Goal: Use online tool/utility: Utilize a website feature to perform a specific function

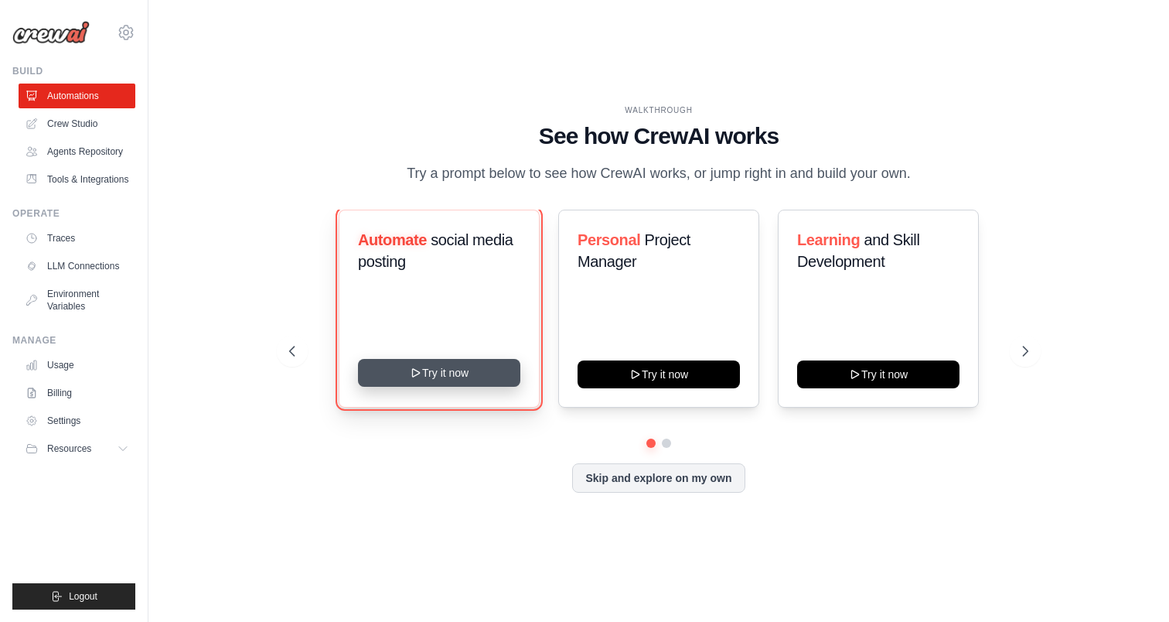
click at [447, 387] on button "Try it now" at bounding box center [439, 373] width 162 height 28
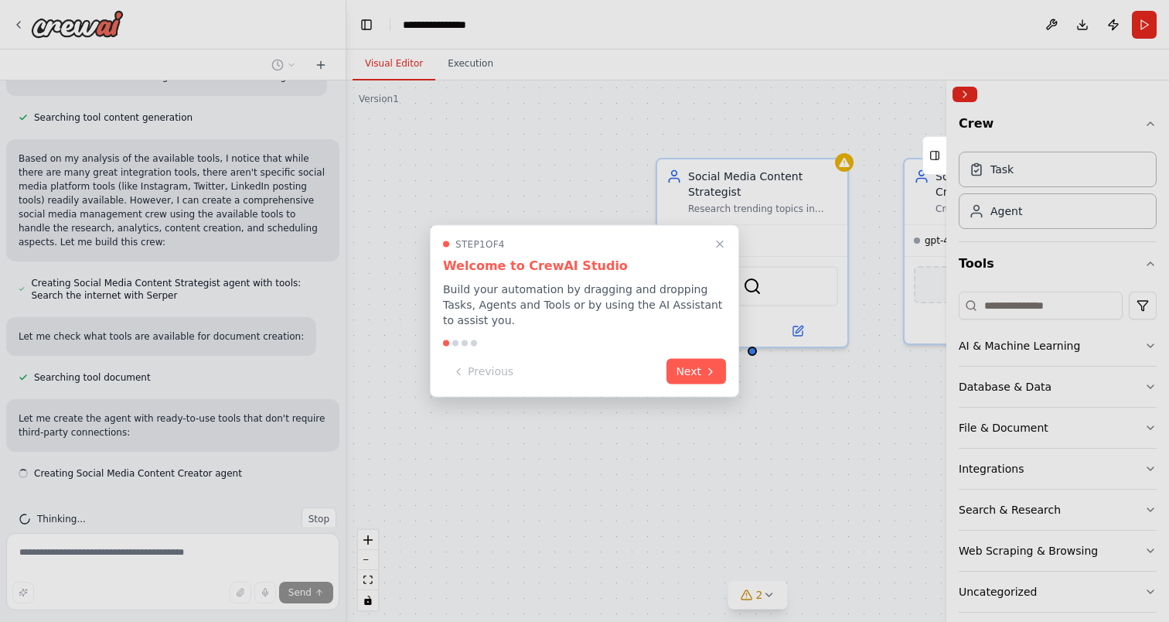
scroll to position [784, 0]
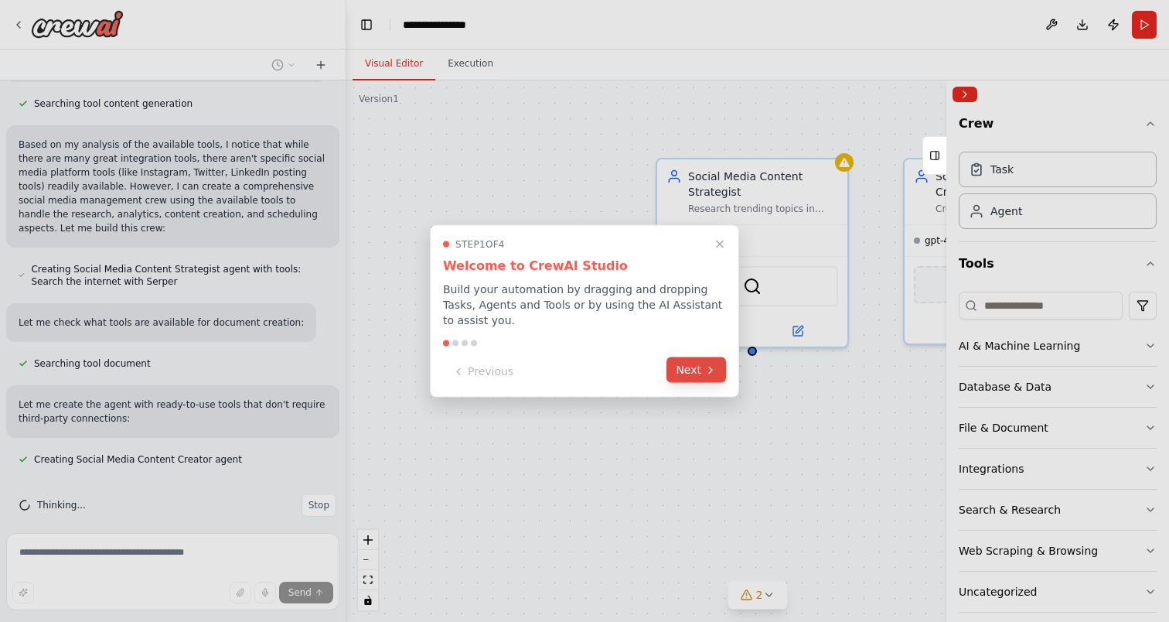
click at [691, 367] on button "Next" at bounding box center [697, 370] width 60 height 26
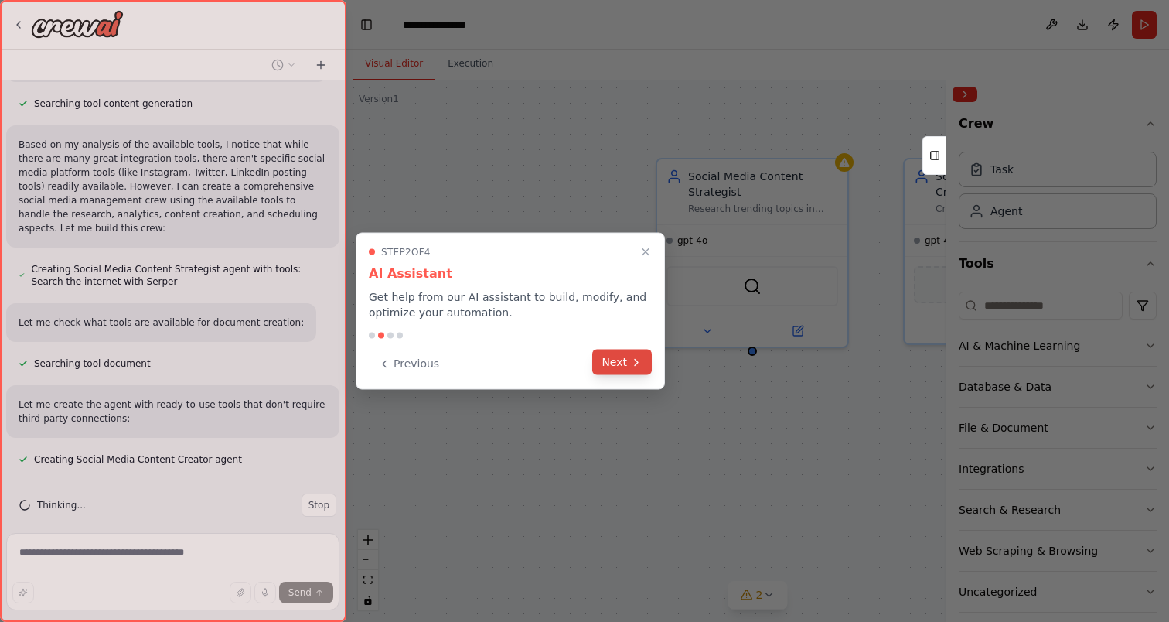
click at [613, 365] on button "Next" at bounding box center [622, 363] width 60 height 26
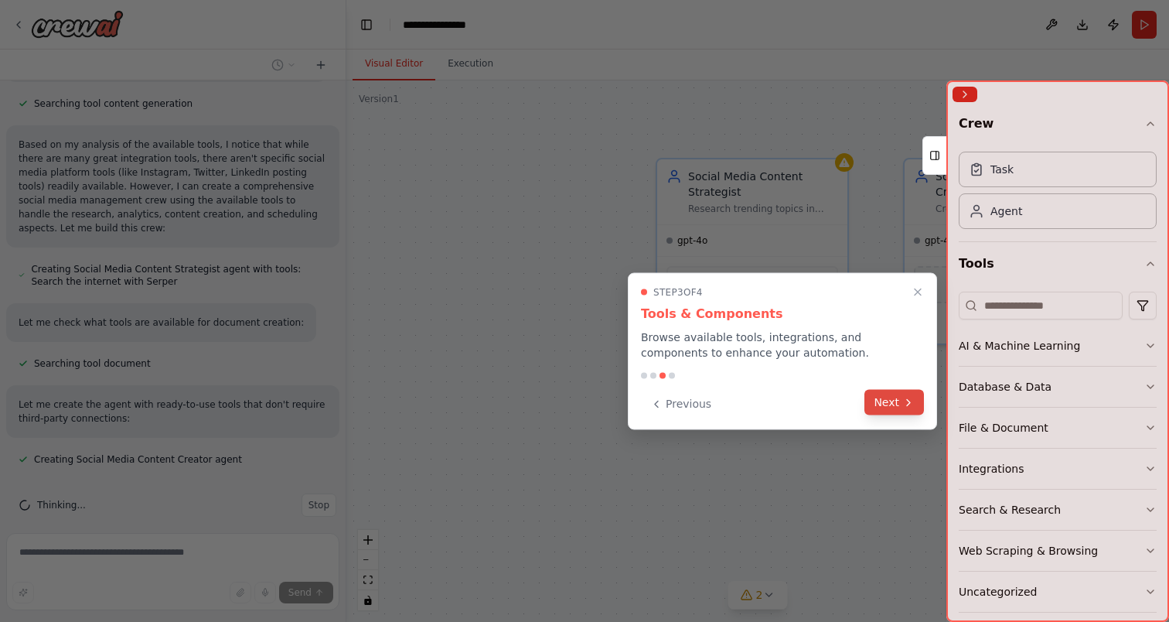
click at [893, 404] on button "Next" at bounding box center [895, 403] width 60 height 26
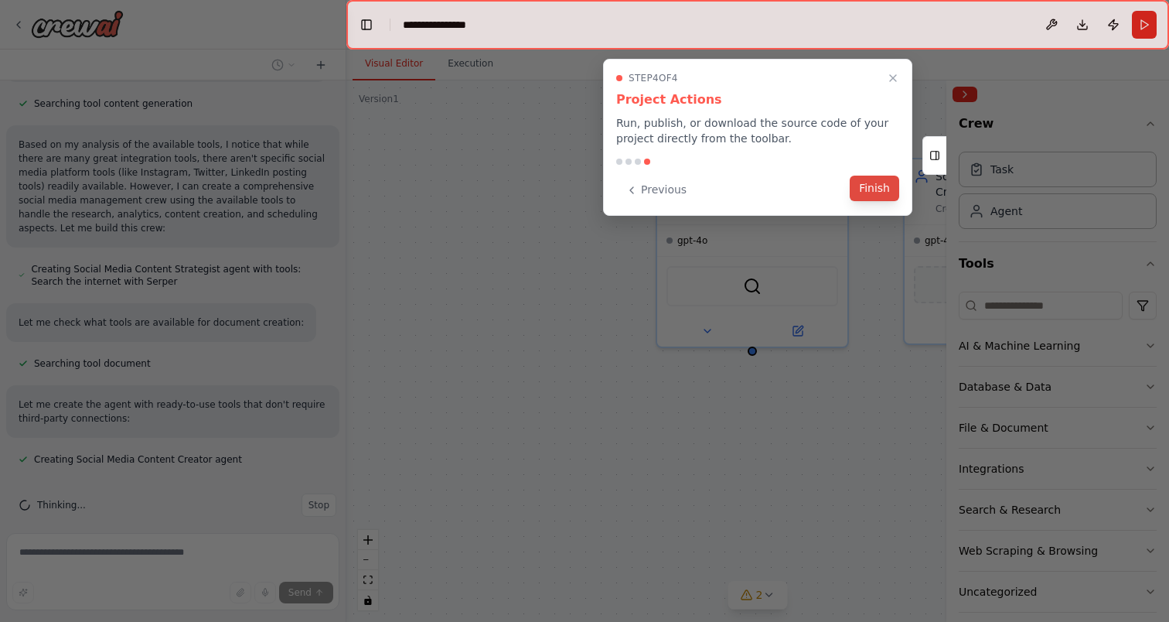
click at [879, 186] on button "Finish" at bounding box center [874, 189] width 49 height 26
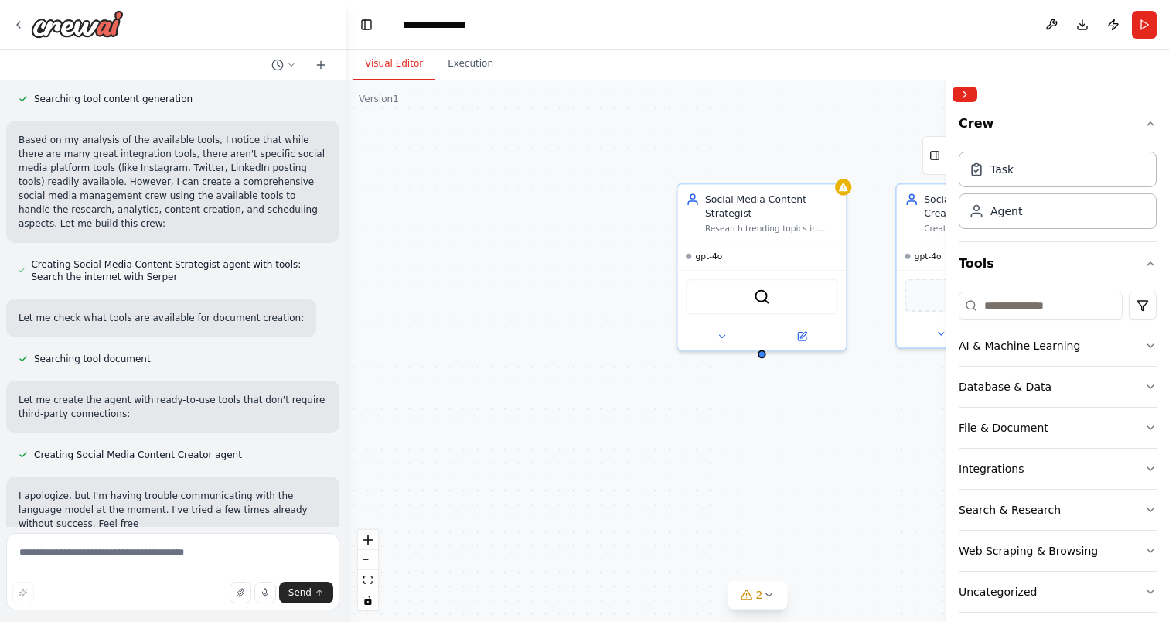
scroll to position [803, 0]
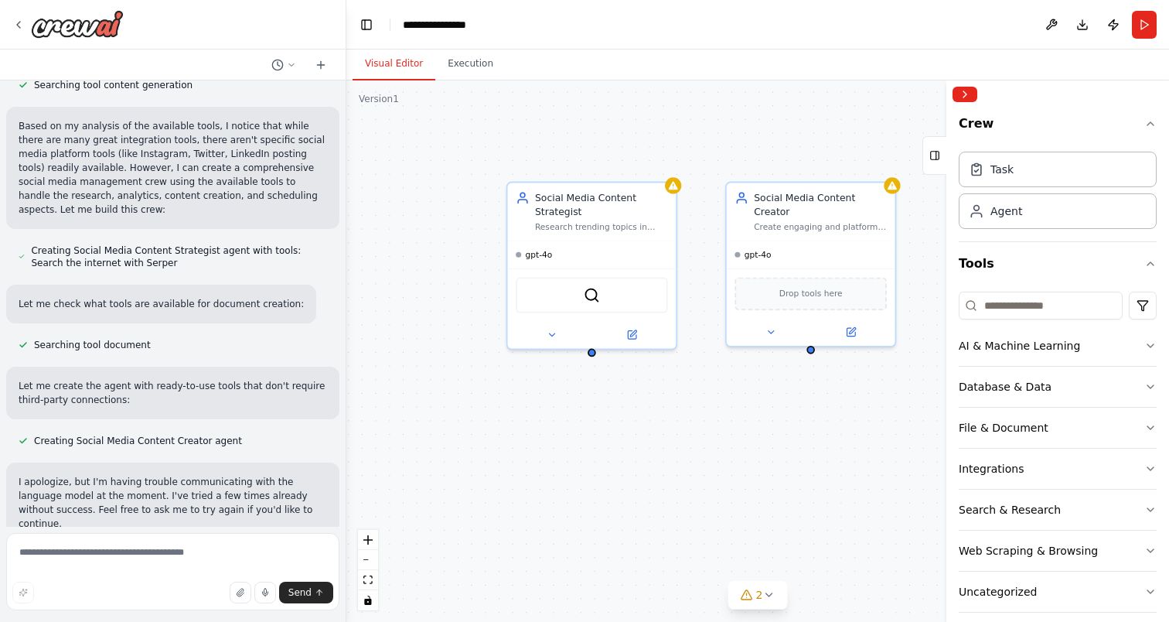
drag, startPoint x: 804, startPoint y: 390, endPoint x: 634, endPoint y: 388, distance: 170.1
click at [634, 388] on div "Social Media Content Strategist Research trending topics in {industry}, analyze…" at bounding box center [757, 350] width 823 height 541
click at [620, 257] on div "gpt-4o" at bounding box center [592, 251] width 169 height 27
click at [611, 215] on div "Social Media Content Strategist" at bounding box center [601, 201] width 133 height 27
click at [636, 338] on button at bounding box center [631, 332] width 77 height 16
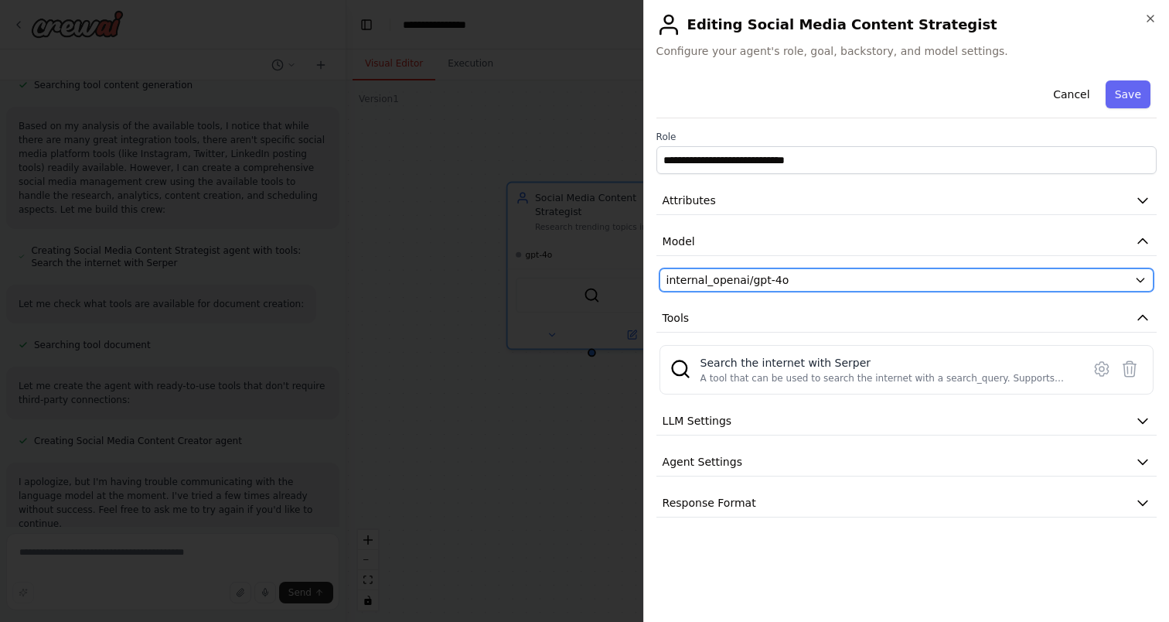
click at [844, 275] on div "internal_openai/gpt-4o" at bounding box center [898, 279] width 462 height 15
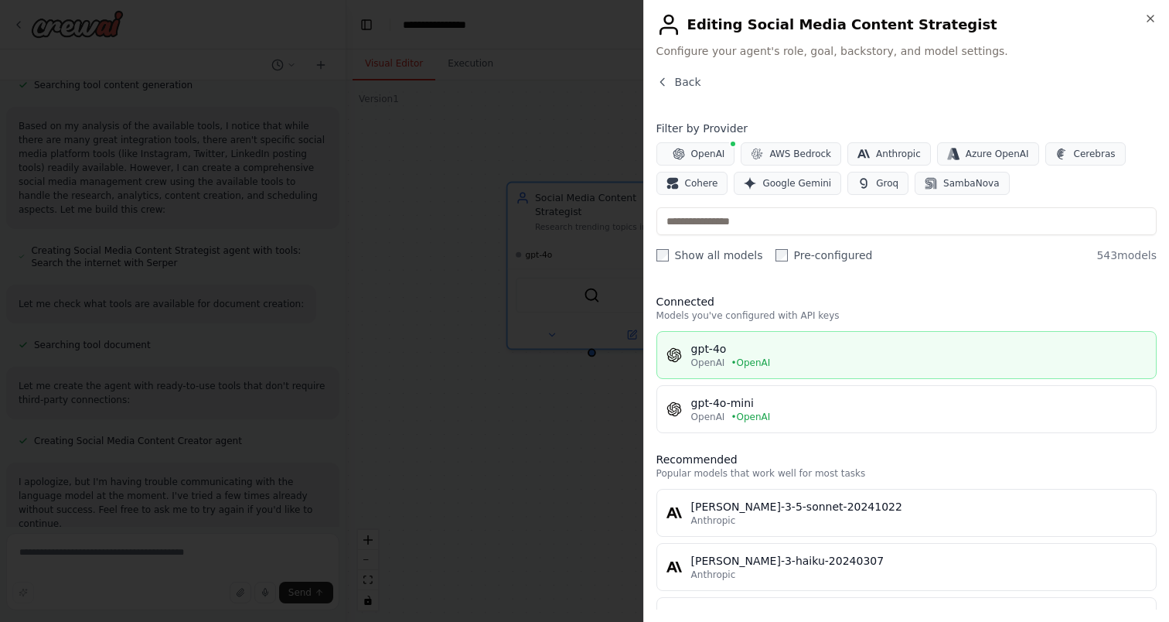
click at [860, 352] on div "gpt-4o" at bounding box center [919, 348] width 456 height 15
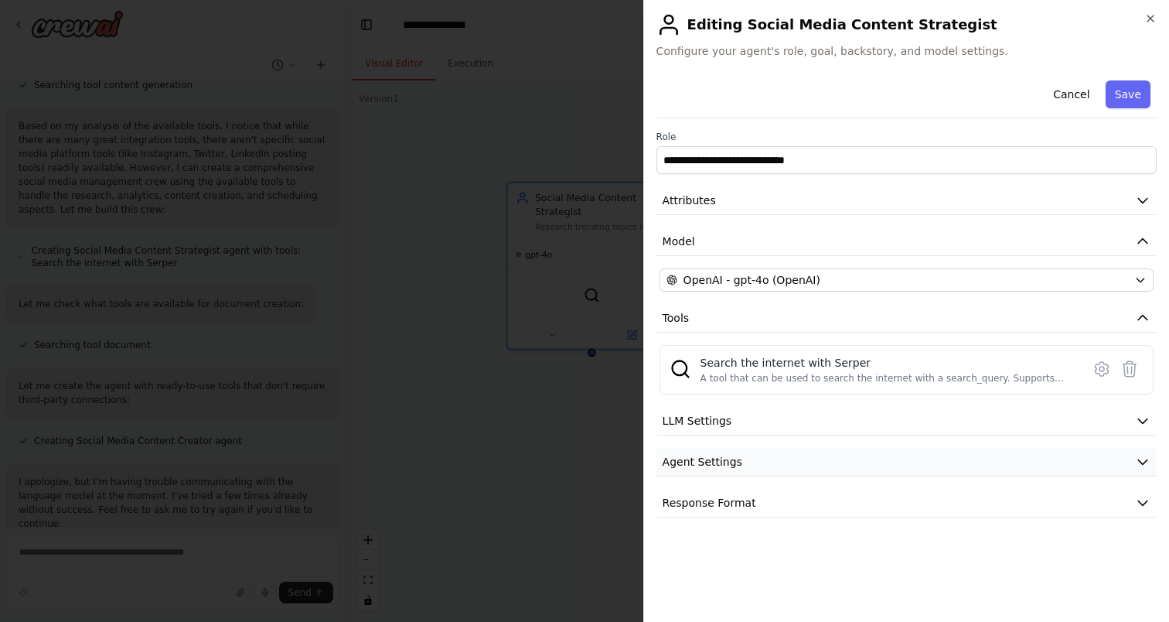
click at [861, 450] on button "Agent Settings" at bounding box center [907, 462] width 500 height 29
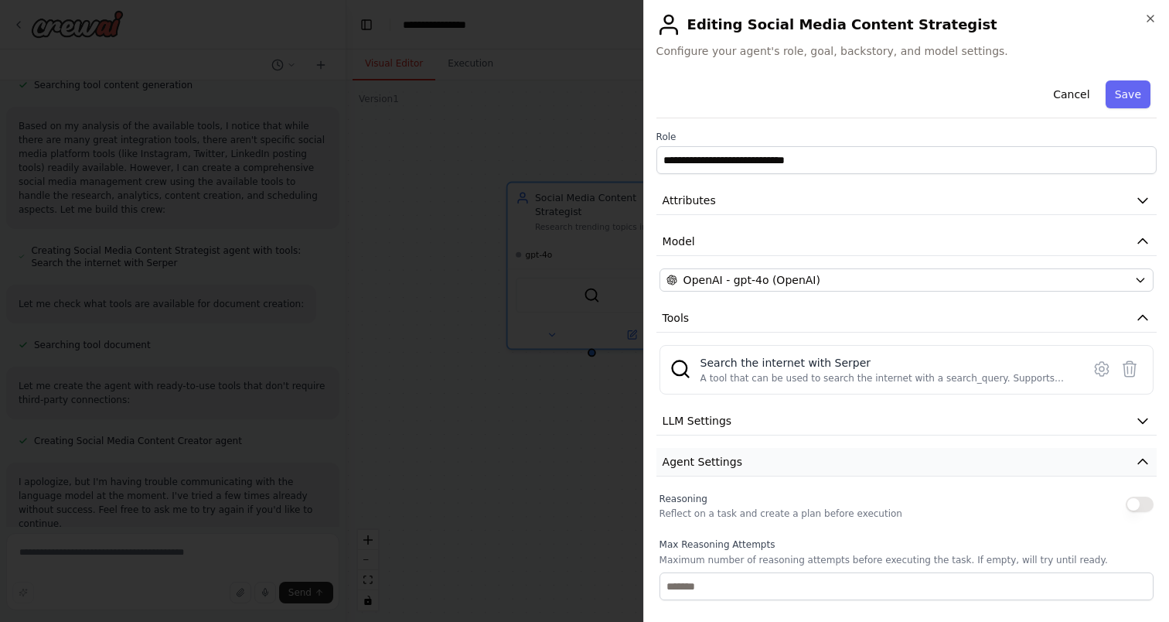
click at [861, 450] on button "Agent Settings" at bounding box center [907, 462] width 500 height 29
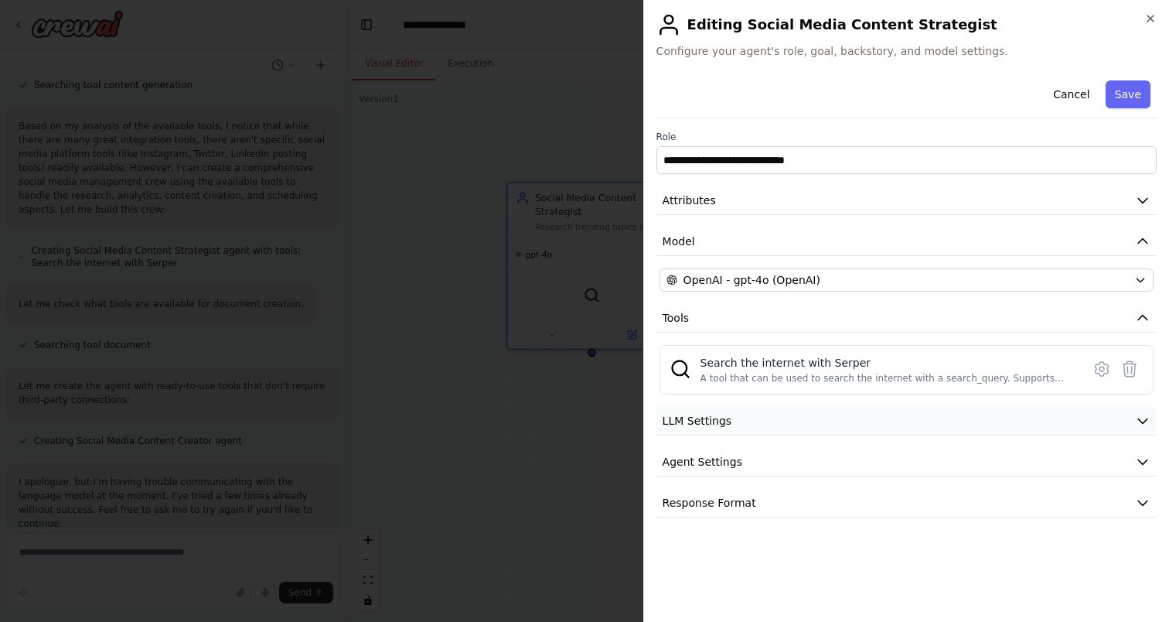
click at [858, 421] on button "LLM Settings" at bounding box center [907, 421] width 500 height 29
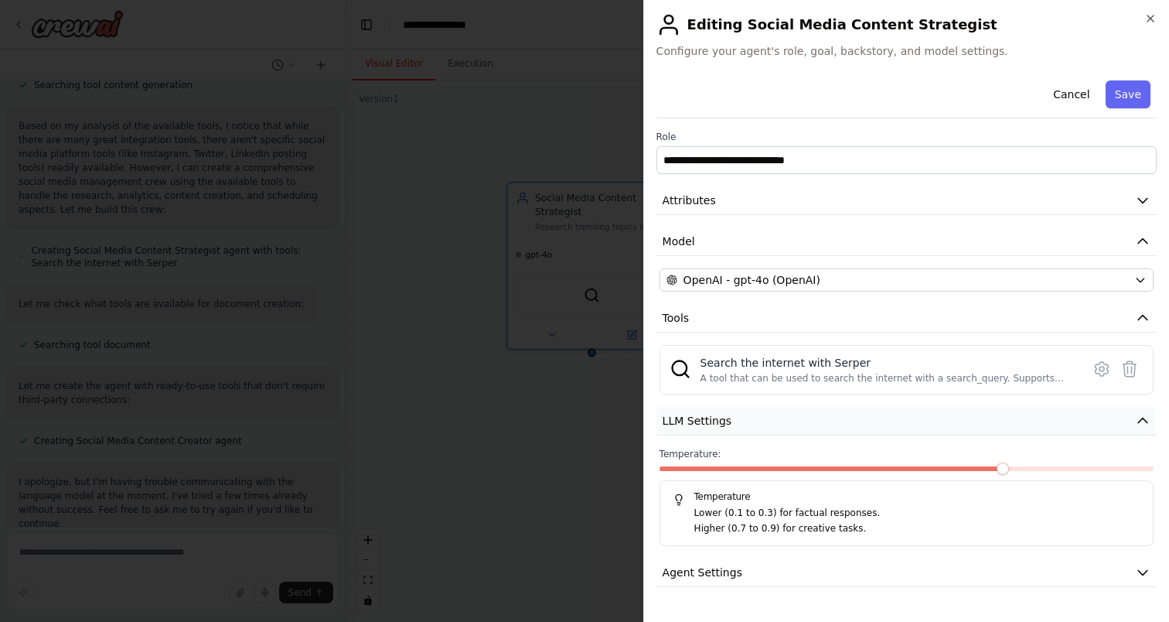
click at [858, 421] on button "LLM Settings" at bounding box center [907, 421] width 500 height 29
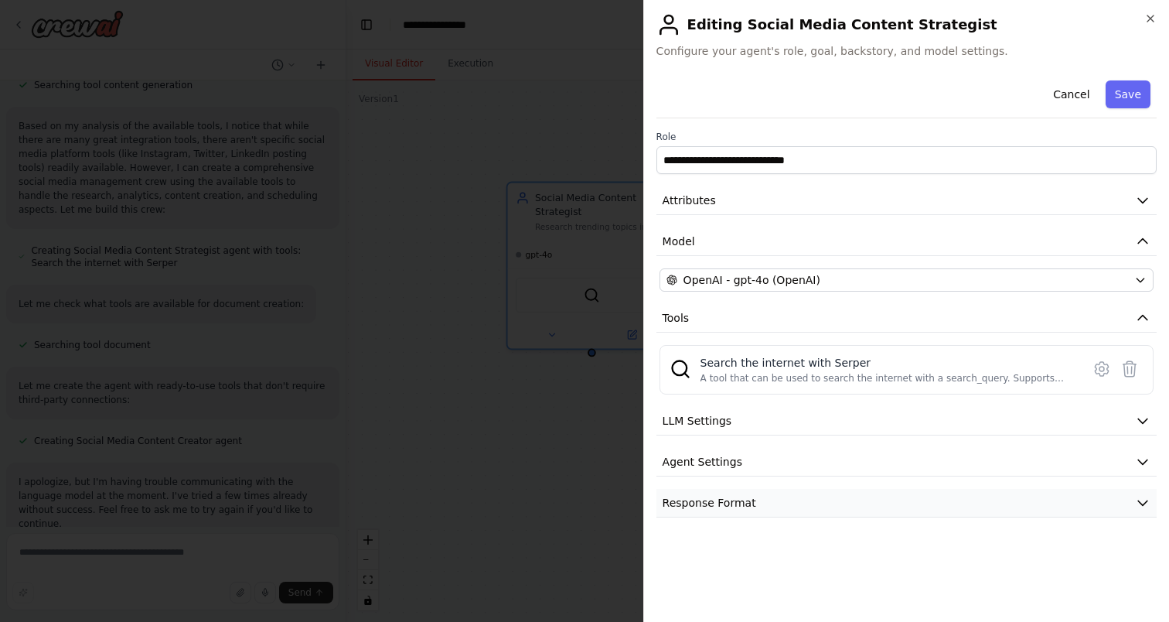
click at [843, 493] on button "Response Format" at bounding box center [907, 503] width 500 height 29
click at [842, 496] on button "Response Format" at bounding box center [907, 503] width 500 height 29
click at [1132, 99] on button "Save" at bounding box center [1128, 94] width 45 height 28
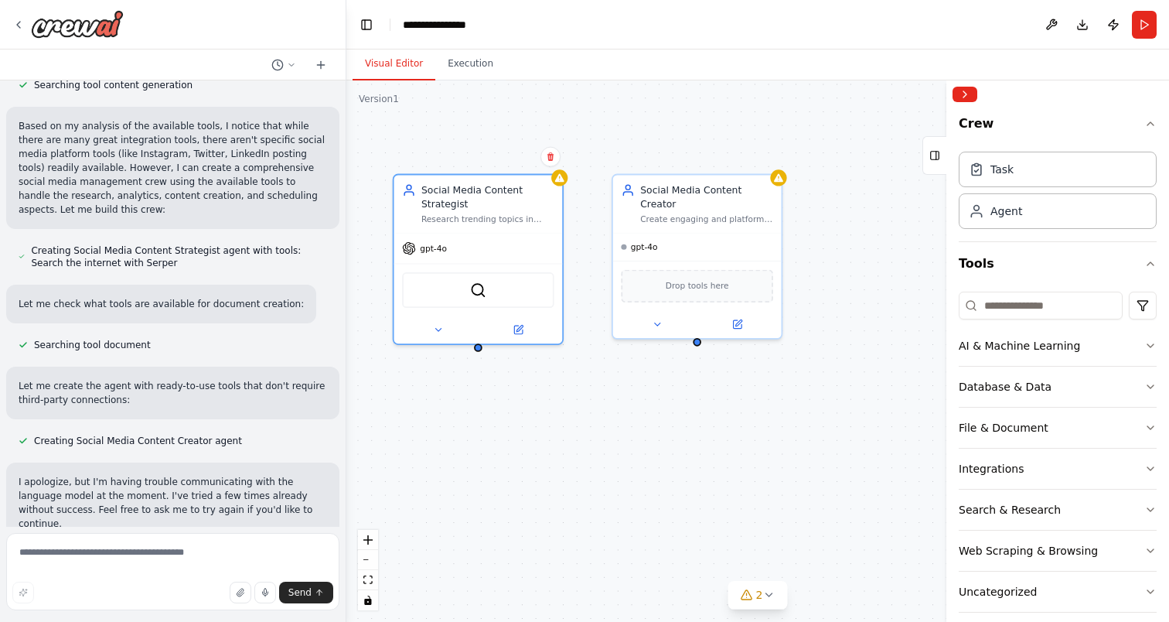
drag, startPoint x: 837, startPoint y: 401, endPoint x: 723, endPoint y: 393, distance: 113.9
click at [723, 393] on div "Social Media Content Strategist Research trending topics in {industry}, analyze…" at bounding box center [757, 350] width 823 height 541
drag, startPoint x: 479, startPoint y: 344, endPoint x: 611, endPoint y: 252, distance: 160.5
click at [611, 252] on div "Social Media Content Strategist Research trending topics in {industry}, analyze…" at bounding box center [757, 350] width 823 height 541
click at [479, 353] on div "Social Media Content Strategist Research trending topics in {industry}, analyze…" at bounding box center [757, 350] width 823 height 541
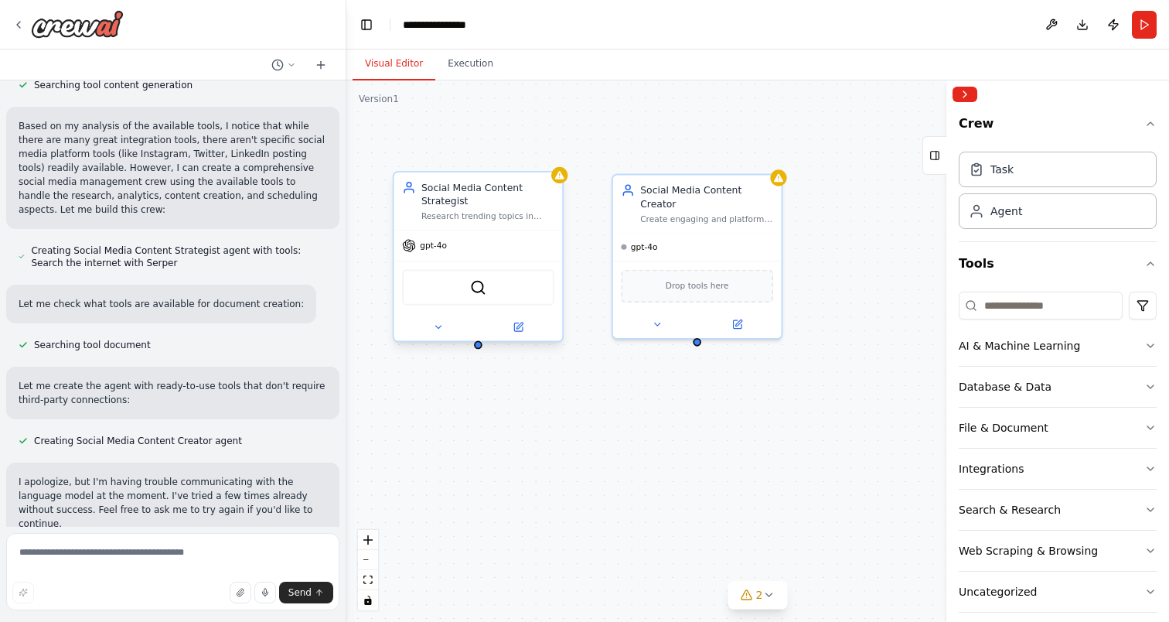
click at [478, 348] on div at bounding box center [478, 345] width 9 height 9
drag, startPoint x: 478, startPoint y: 348, endPoint x: 605, endPoint y: 481, distance: 183.8
click at [605, 481] on div "Social Media Content Strategist Research trending topics in {industry}, analyze…" at bounding box center [757, 350] width 823 height 541
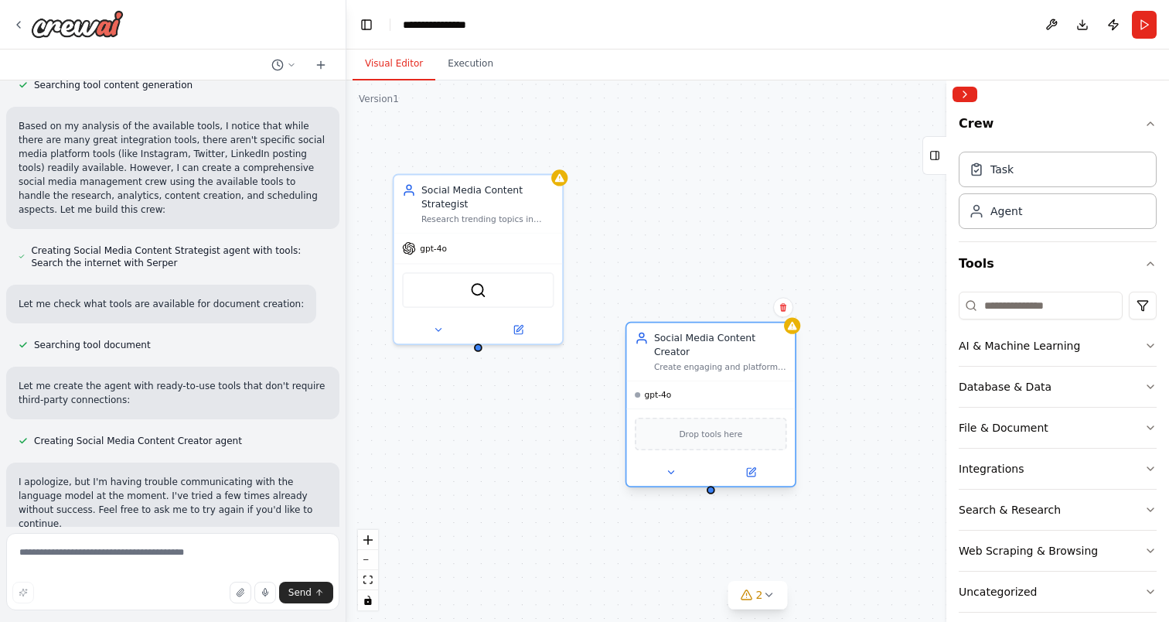
drag, startPoint x: 676, startPoint y: 240, endPoint x: 691, endPoint y: 386, distance: 147.0
click at [691, 386] on div "gpt-4o" at bounding box center [710, 394] width 169 height 27
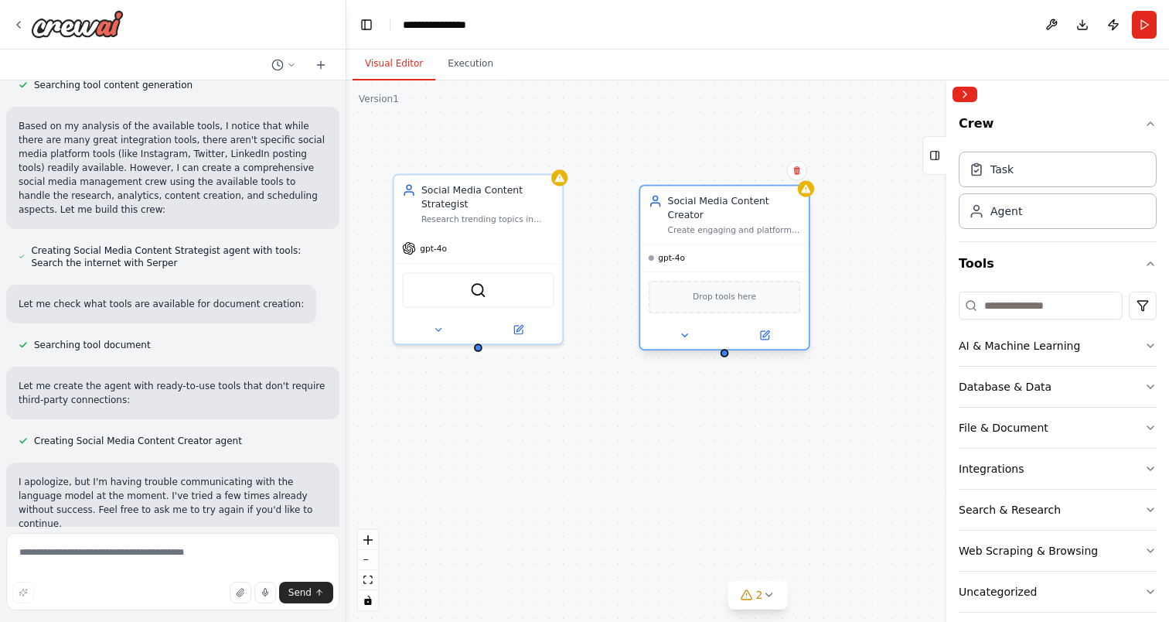
drag, startPoint x: 662, startPoint y: 350, endPoint x: 673, endPoint y: 205, distance: 145.0
click at [673, 205] on div "Social Media Content Creator Create engaging and platform-specific social media…" at bounding box center [734, 214] width 133 height 41
click at [483, 70] on button "Execution" at bounding box center [470, 64] width 70 height 32
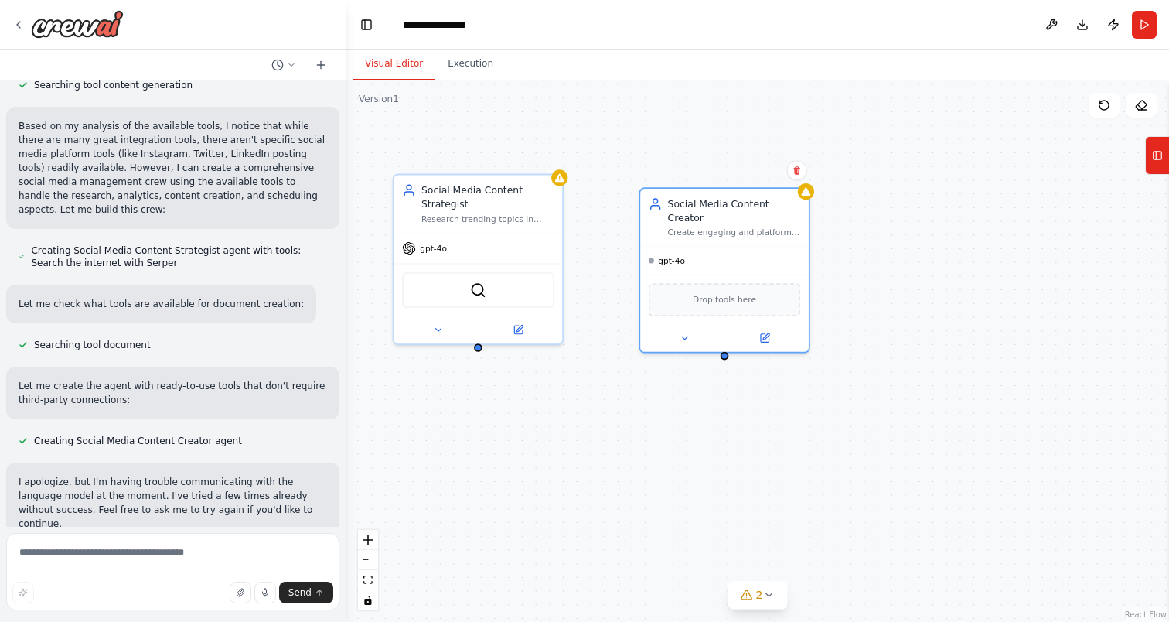
click at [400, 55] on button "Visual Editor" at bounding box center [394, 64] width 83 height 32
click at [1148, 11] on button "Run" at bounding box center [1144, 25] width 25 height 28
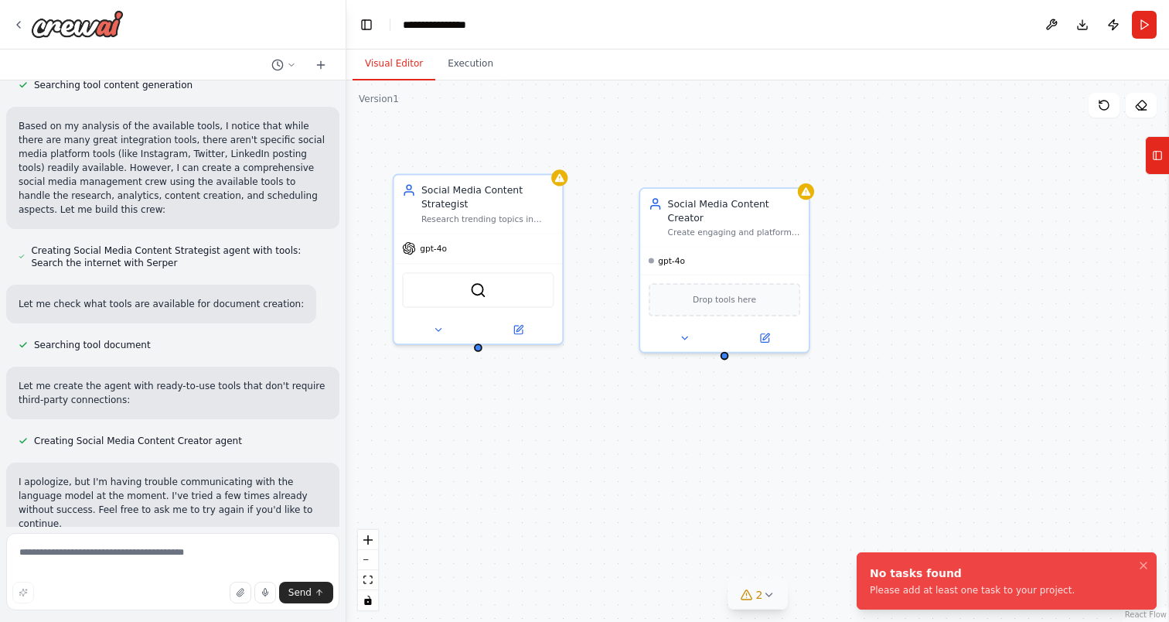
click at [768, 592] on icon at bounding box center [769, 595] width 12 height 12
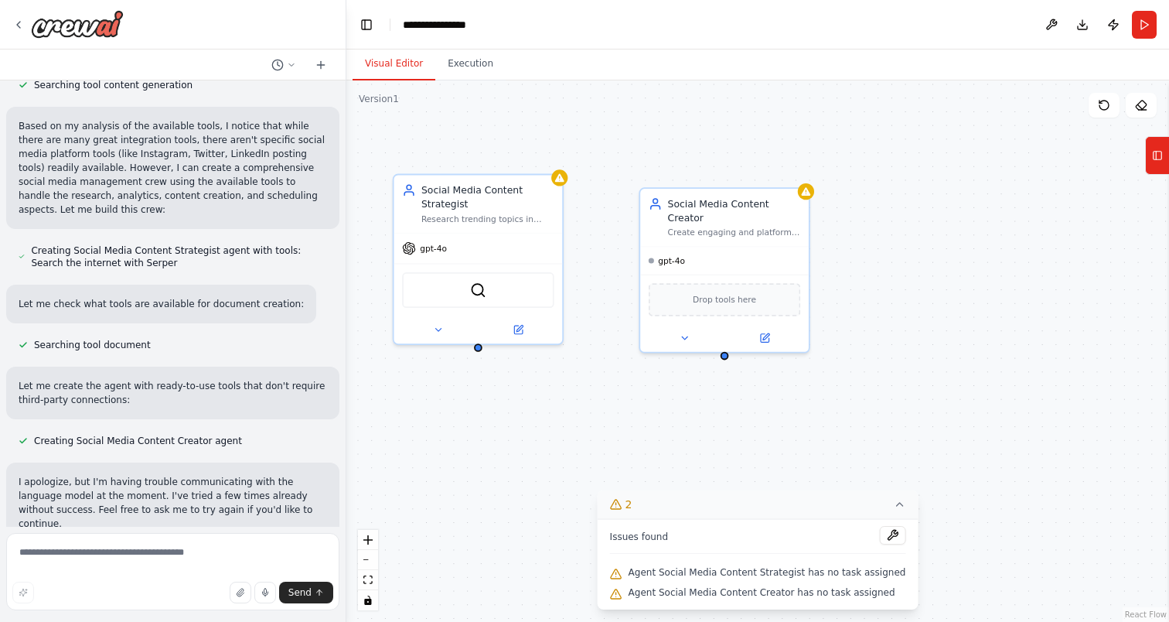
click at [479, 357] on div "Social Media Content Strategist Research trending topics in {industry}, analyze…" at bounding box center [757, 350] width 823 height 541
click at [1164, 166] on button "Tools" at bounding box center [1157, 155] width 24 height 39
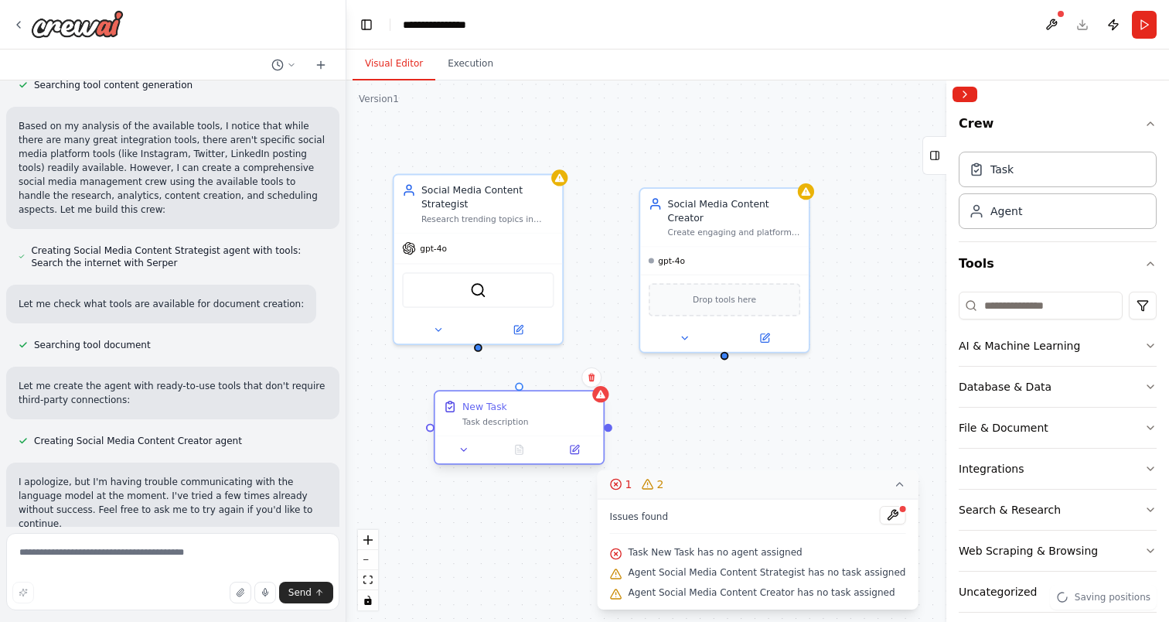
drag, startPoint x: 580, startPoint y: 415, endPoint x: 555, endPoint y: 419, distance: 25.0
click at [555, 418] on div "Task description" at bounding box center [528, 421] width 133 height 11
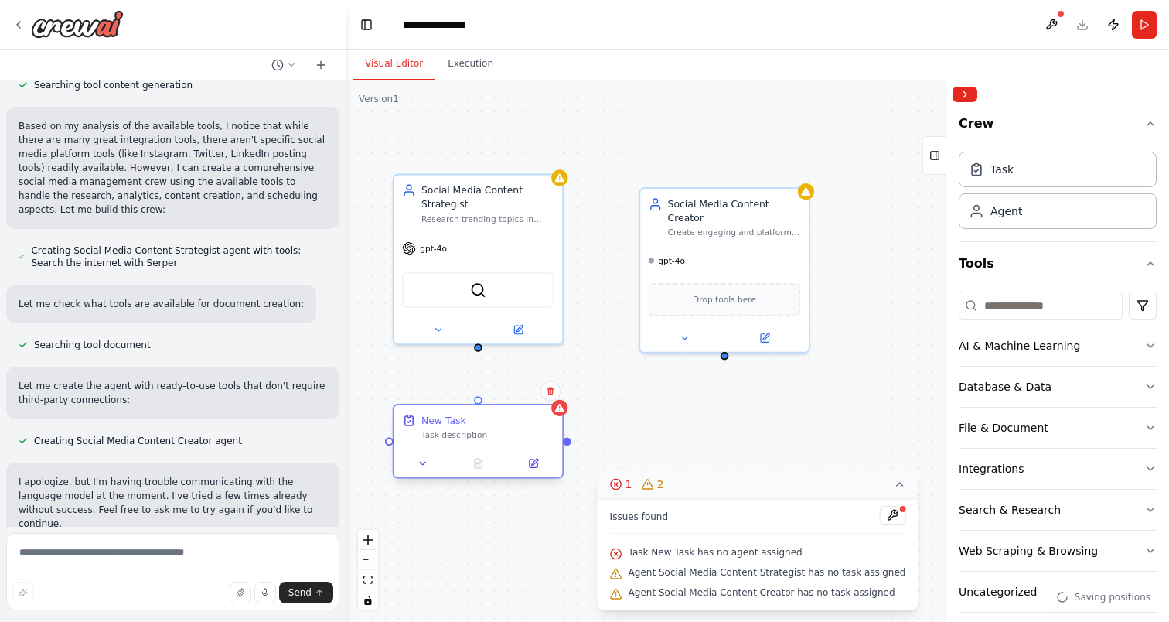
drag, startPoint x: 550, startPoint y: 411, endPoint x: 468, endPoint y: 426, distance: 83.4
click at [468, 426] on div "New Task" at bounding box center [487, 420] width 133 height 14
drag, startPoint x: 477, startPoint y: 349, endPoint x: 481, endPoint y: 342, distance: 8.0
click at [481, 342] on div "Triggers No triggers configured Event Schedule Manage Social Media Content Stra…" at bounding box center [757, 350] width 823 height 541
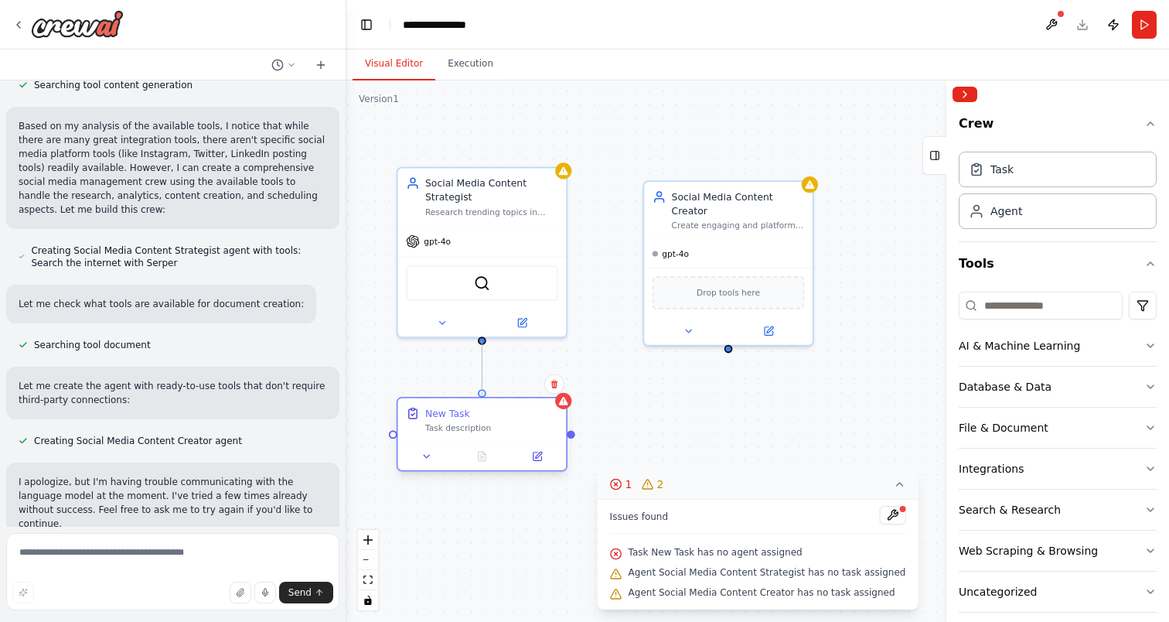
drag, startPoint x: 483, startPoint y: 335, endPoint x: 480, endPoint y: 401, distance: 65.8
click at [480, 401] on div "Triggers No triggers configured Event Schedule Manage Social Media Content Stra…" at bounding box center [487, 337] width 729 height 479
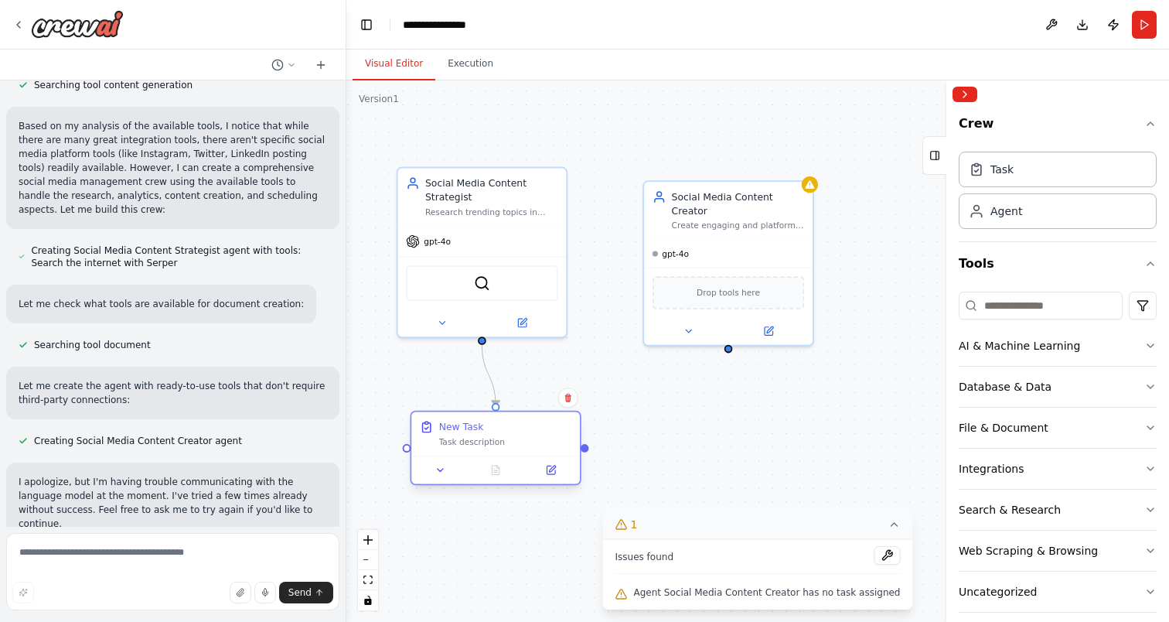
drag, startPoint x: 524, startPoint y: 418, endPoint x: 535, endPoint y: 428, distance: 15.4
click at [535, 428] on div "New Task" at bounding box center [505, 427] width 133 height 14
click at [440, 473] on icon at bounding box center [440, 470] width 11 height 11
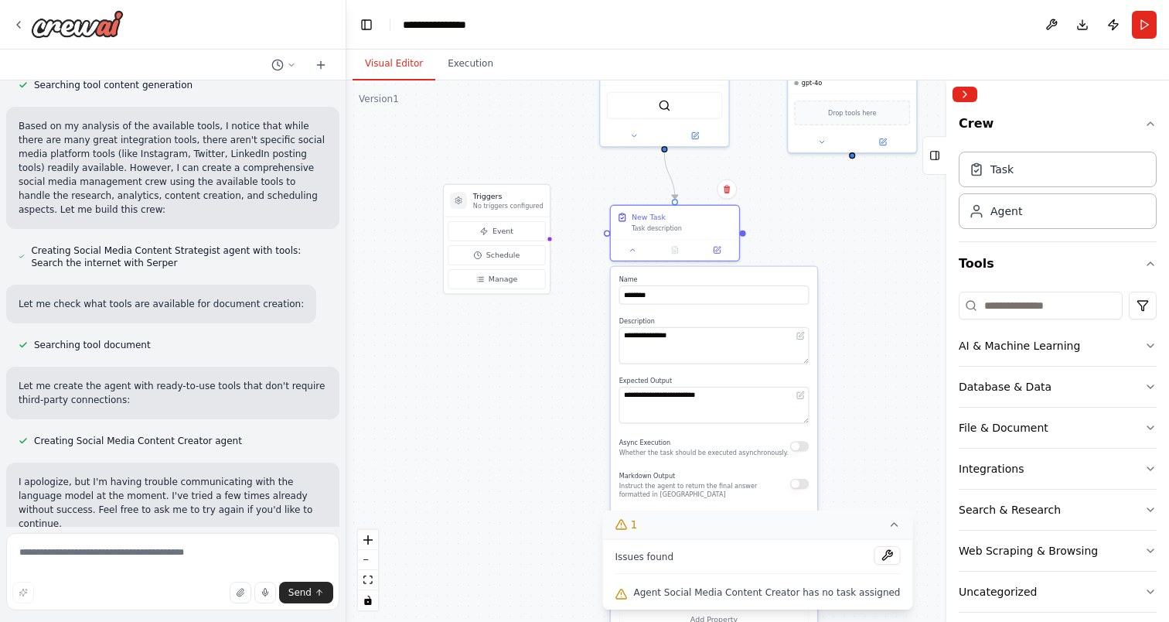
drag, startPoint x: 607, startPoint y: 469, endPoint x: 815, endPoint y: 250, distance: 302.5
click at [815, 250] on div ".deletable-edge-delete-btn { width: 20px; height: 20px; border: 0px solid #ffff…" at bounding box center [757, 350] width 823 height 541
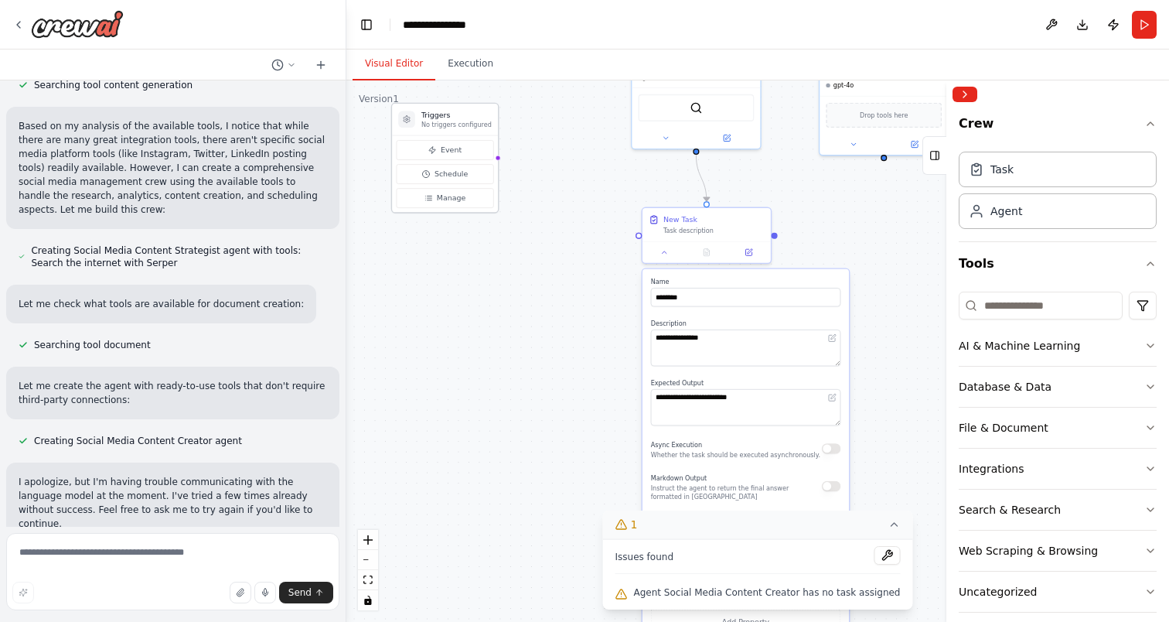
drag, startPoint x: 544, startPoint y: 203, endPoint x: 460, endPoint y: 121, distance: 117.6
click at [460, 121] on p "No triggers configured" at bounding box center [456, 125] width 70 height 9
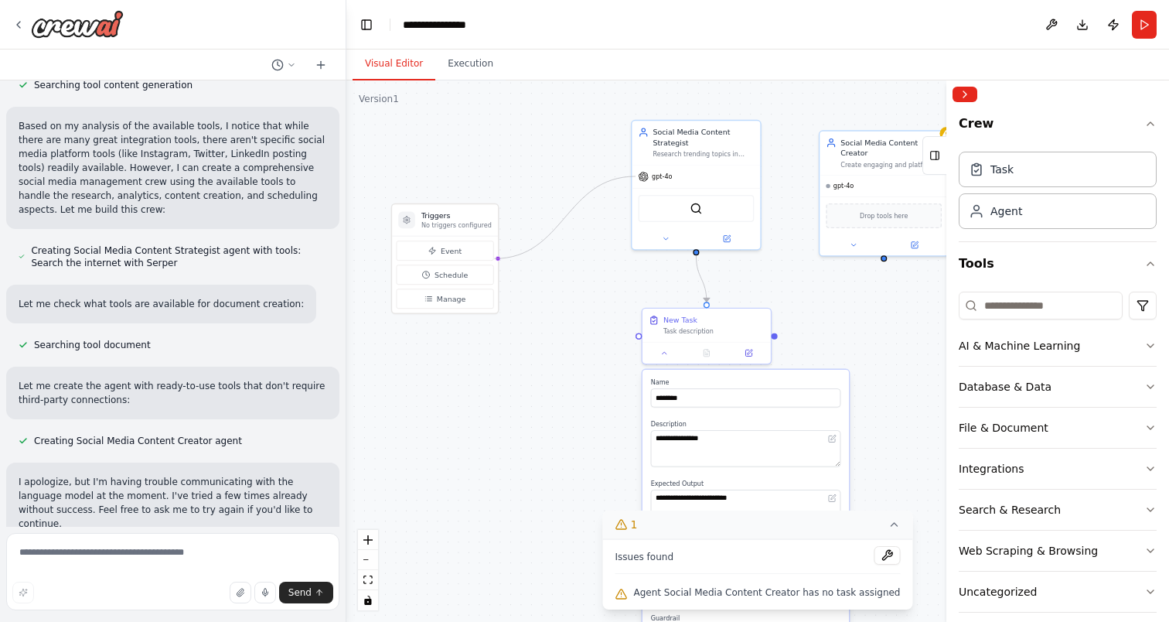
drag, startPoint x: 494, startPoint y: 158, endPoint x: 630, endPoint y: 175, distance: 137.2
click at [630, 175] on div ".deletable-edge-delete-btn { width: 20px; height: 20px; border: 0px solid #ffff…" at bounding box center [757, 350] width 823 height 541
drag, startPoint x: 495, startPoint y: 258, endPoint x: 634, endPoint y: 175, distance: 162.3
click at [634, 175] on div "**********" at bounding box center [699, 249] width 555 height 365
drag, startPoint x: 495, startPoint y: 260, endPoint x: 643, endPoint y: 342, distance: 169.6
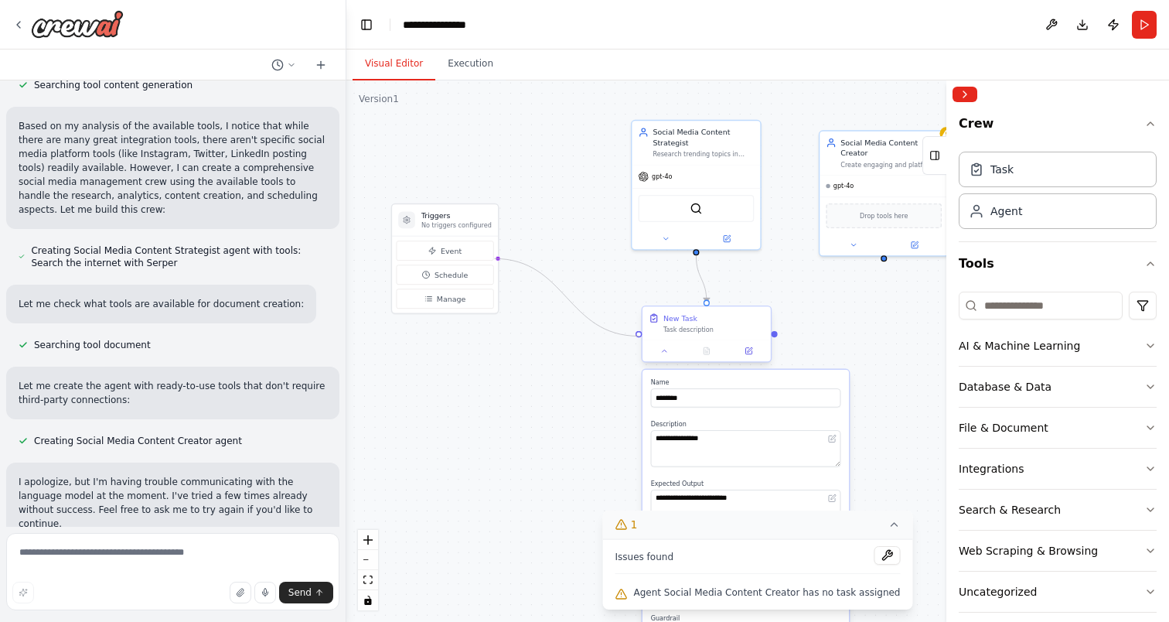
click at [643, 342] on div "**********" at bounding box center [699, 249] width 555 height 365
drag, startPoint x: 497, startPoint y: 257, endPoint x: 637, endPoint y: 331, distance: 159.1
click at [637, 331] on div "**********" at bounding box center [699, 249] width 555 height 365
click at [585, 353] on div ".deletable-edge-delete-btn { width: 20px; height: 20px; border: 0px solid #ffff…" at bounding box center [757, 350] width 823 height 541
